Goal: Transaction & Acquisition: Book appointment/travel/reservation

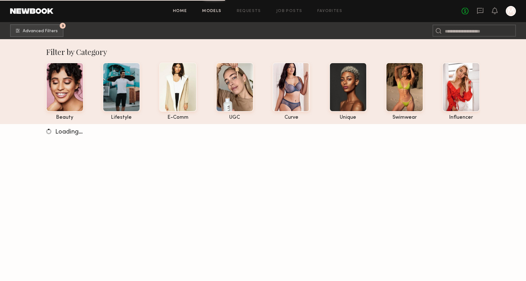
click at [181, 10] on link "Home" at bounding box center [180, 11] width 14 height 4
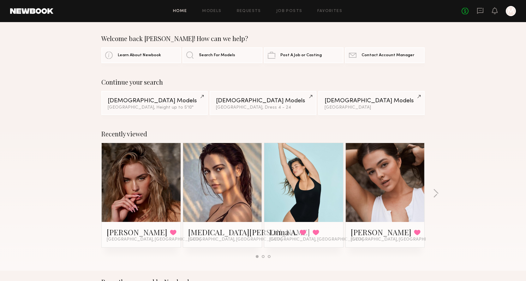
click at [514, 11] on div at bounding box center [511, 11] width 10 height 10
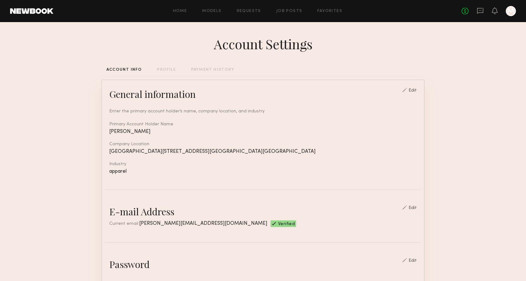
click at [162, 70] on div "PROFILE" at bounding box center [166, 70] width 19 height 4
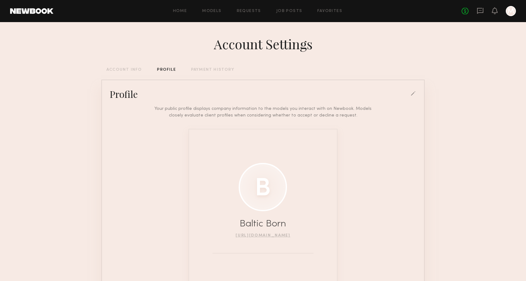
click at [202, 68] on div "PAYMENT HISTORY" at bounding box center [212, 70] width 43 height 4
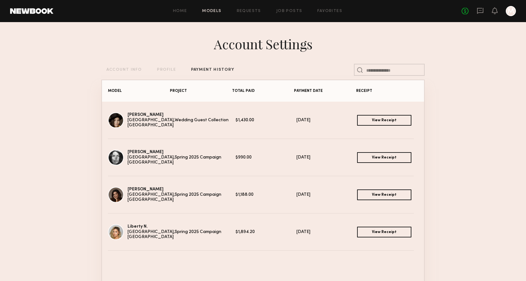
click at [216, 11] on link "Models" at bounding box center [211, 11] width 19 height 4
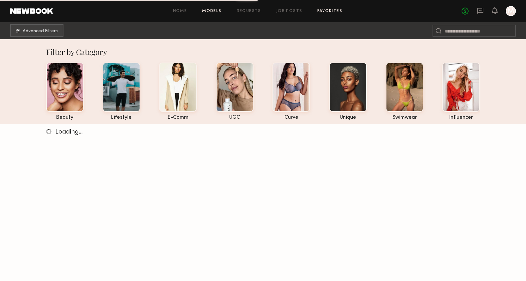
click at [331, 10] on link "Favorites" at bounding box center [330, 11] width 25 height 4
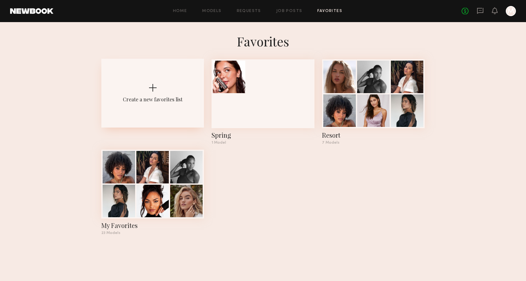
click at [154, 87] on div at bounding box center [153, 88] width 8 height 8
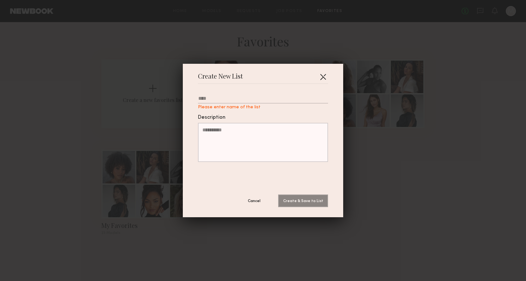
click at [321, 77] on button "button" at bounding box center [323, 77] width 10 height 10
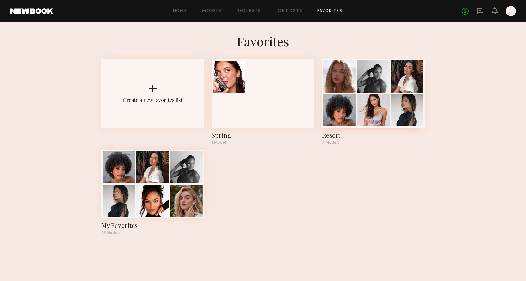
click at [382, 105] on div at bounding box center [373, 110] width 33 height 33
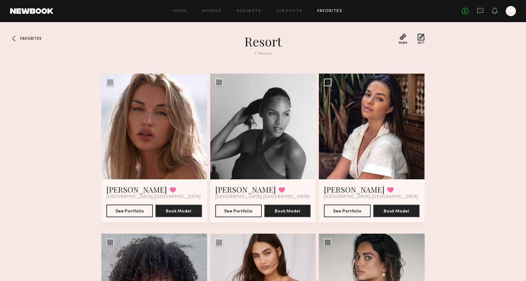
click at [27, 37] on span "Favorites" at bounding box center [30, 39] width 21 height 4
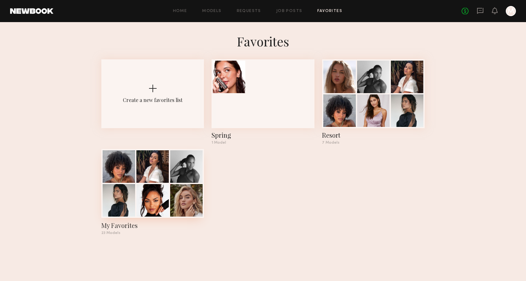
click at [146, 180] on div at bounding box center [153, 166] width 33 height 33
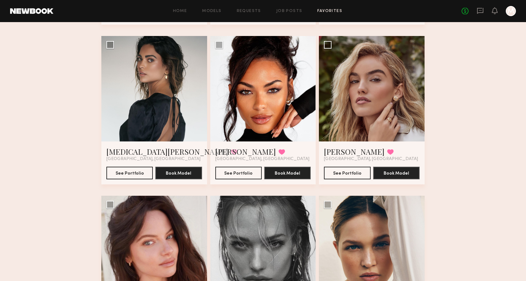
scroll to position [197, 0]
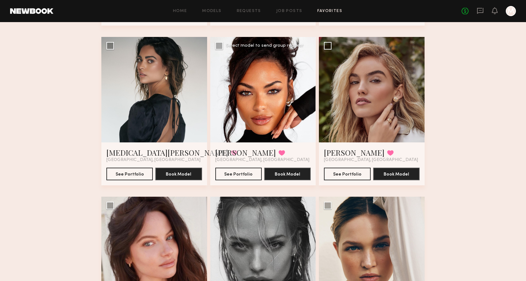
click at [259, 85] on div at bounding box center [263, 90] width 106 height 106
click at [249, 170] on button "See Portfolio" at bounding box center [239, 173] width 46 height 13
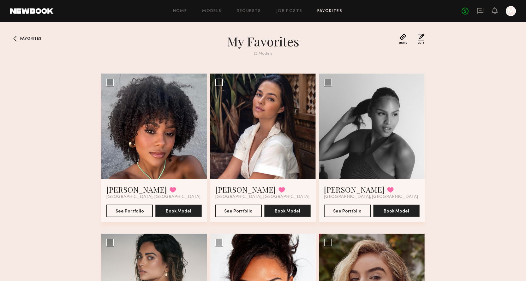
scroll to position [0, 0]
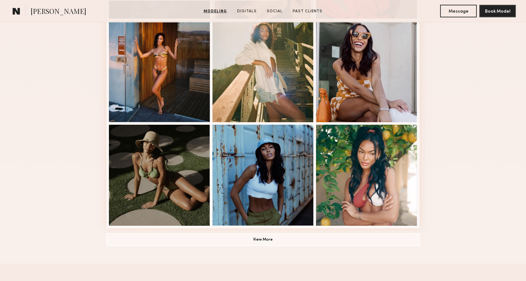
scroll to position [379, 0]
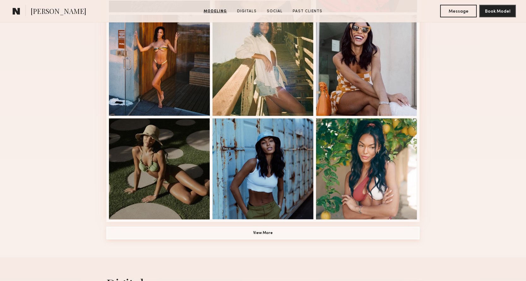
click at [255, 231] on button "View More" at bounding box center [262, 233] width 313 height 13
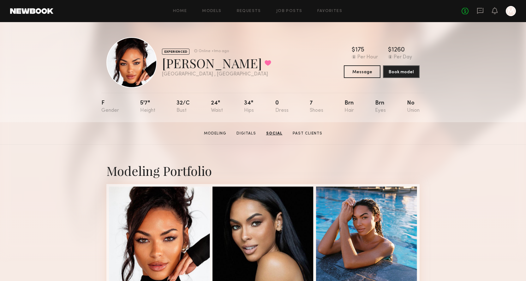
scroll to position [0, 0]
click at [265, 62] on button at bounding box center [268, 63] width 7 height 6
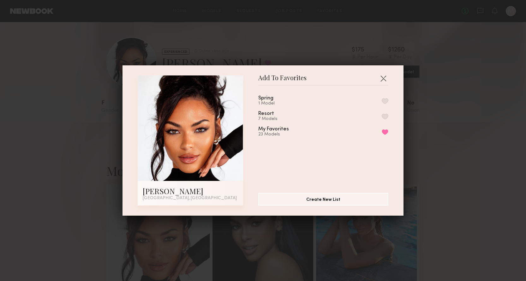
click at [383, 114] on button "button" at bounding box center [385, 117] width 7 height 6
click at [386, 78] on button "button" at bounding box center [384, 78] width 10 height 10
